Goal: Find specific page/section: Find specific page/section

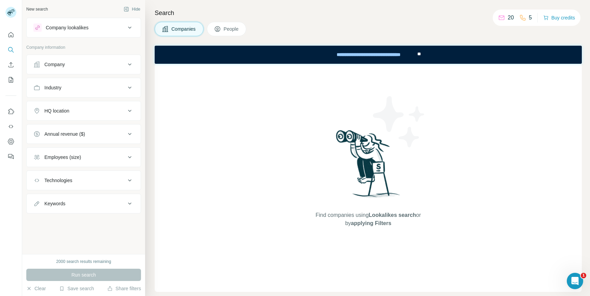
click at [508, 19] on p "20" at bounding box center [511, 18] width 6 height 8
click at [43, 290] on button "Clear" at bounding box center [35, 288] width 19 height 7
click at [13, 37] on icon "Quick start" at bounding box center [11, 34] width 5 height 5
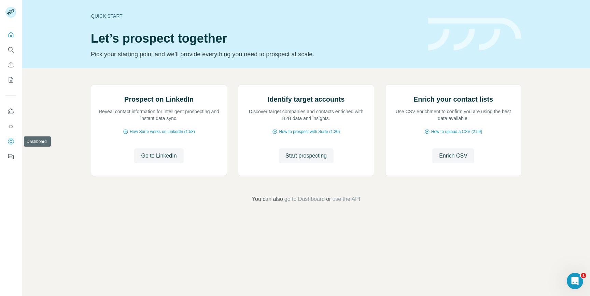
click at [11, 141] on icon "Dashboard" at bounding box center [11, 141] width 3 height 3
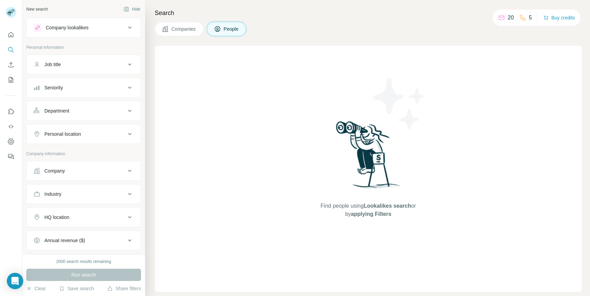
click at [503, 18] on div "20" at bounding box center [506, 18] width 16 height 8
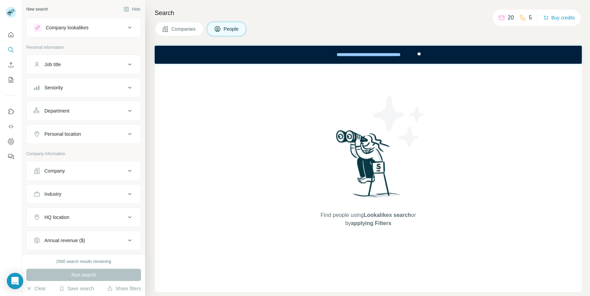
click at [182, 29] on span "Companies" at bounding box center [183, 29] width 25 height 7
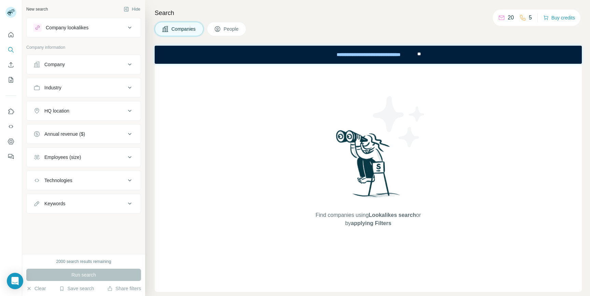
click at [239, 31] on span "People" at bounding box center [232, 29] width 16 height 7
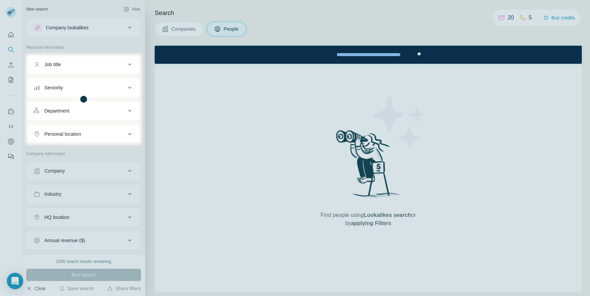
click at [32, 289] on button "Clear" at bounding box center [35, 288] width 19 height 7
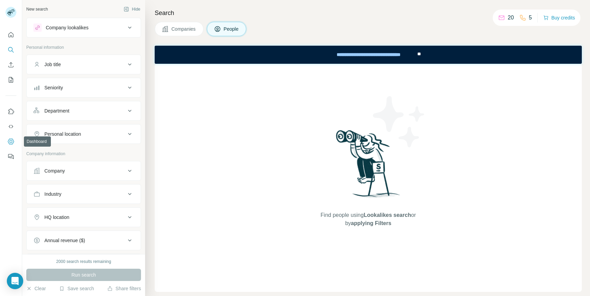
click at [10, 142] on icon "Dashboard" at bounding box center [11, 141] width 3 height 3
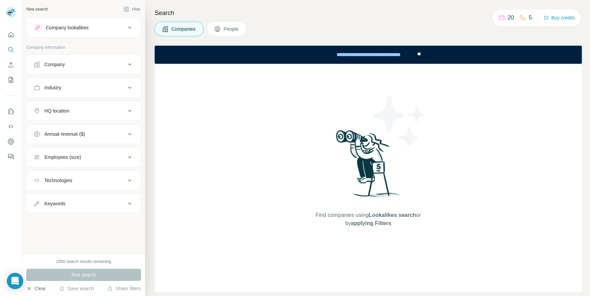
click at [29, 289] on icon "button" at bounding box center [29, 288] width 3 height 3
click at [14, 144] on icon "Dashboard" at bounding box center [11, 141] width 7 height 7
